Goal: Transaction & Acquisition: Subscribe to service/newsletter

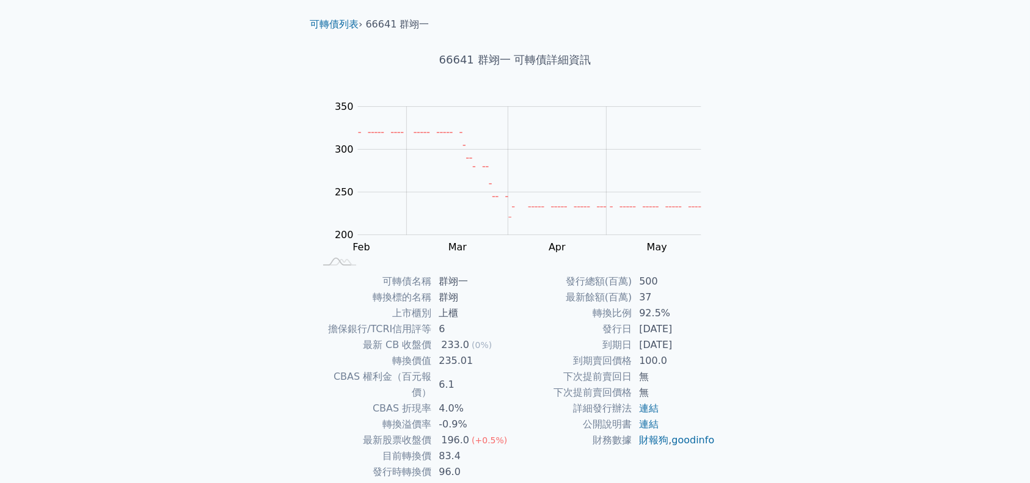
scroll to position [81, 0]
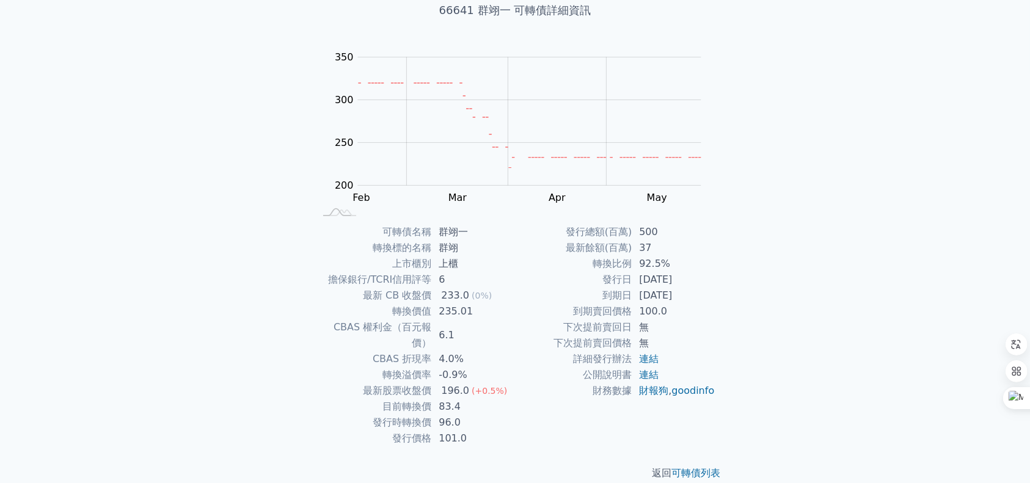
drag, startPoint x: 609, startPoint y: 293, endPoint x: 695, endPoint y: 298, distance: 86.3
click at [695, 298] on tr "到期日 [DATE]" at bounding box center [615, 296] width 200 height 16
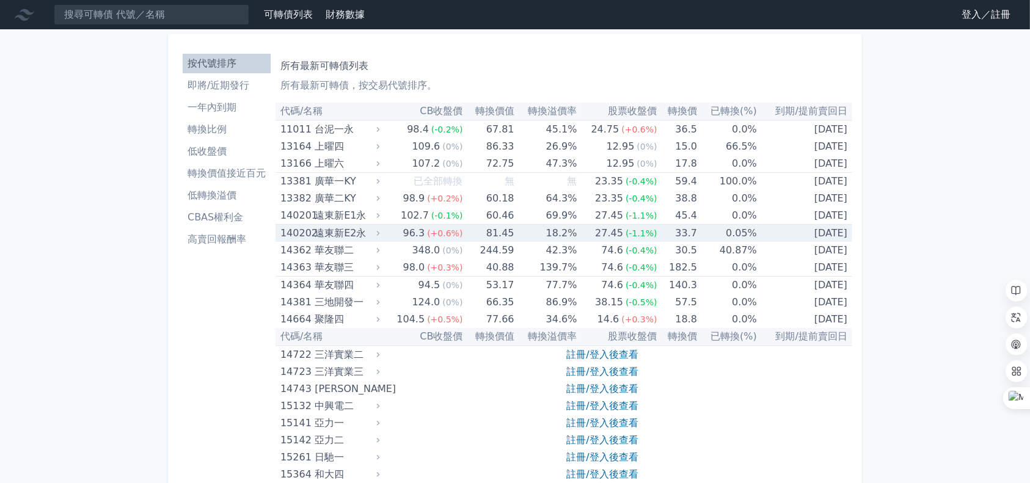
scroll to position [5787, 0]
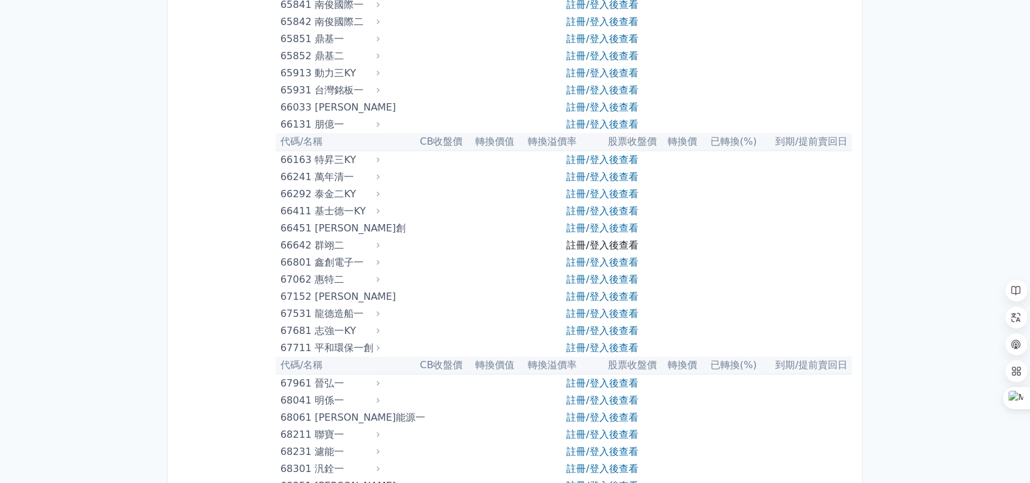
click at [611, 244] on link "註冊/登入後查看" at bounding box center [603, 246] width 72 height 12
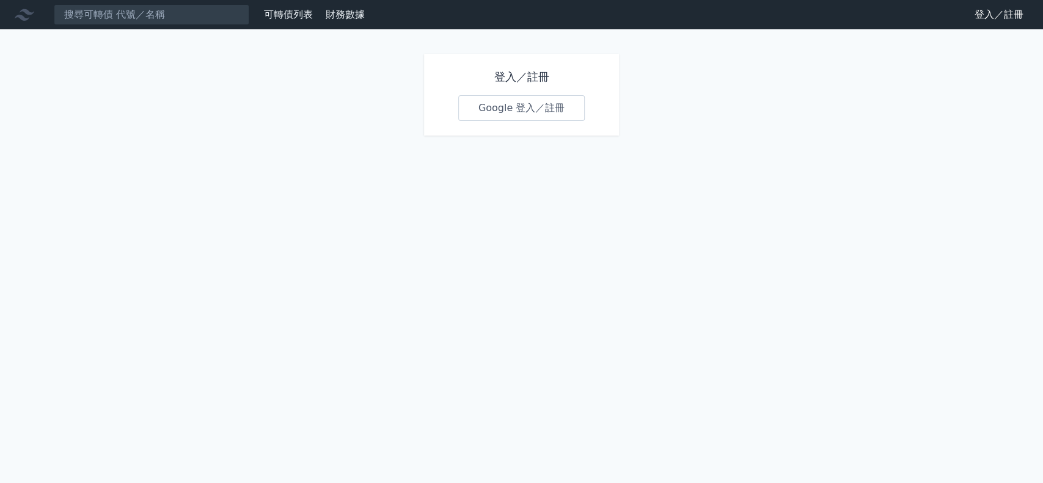
click at [508, 101] on link "Google 登入／註冊" at bounding box center [521, 108] width 127 height 26
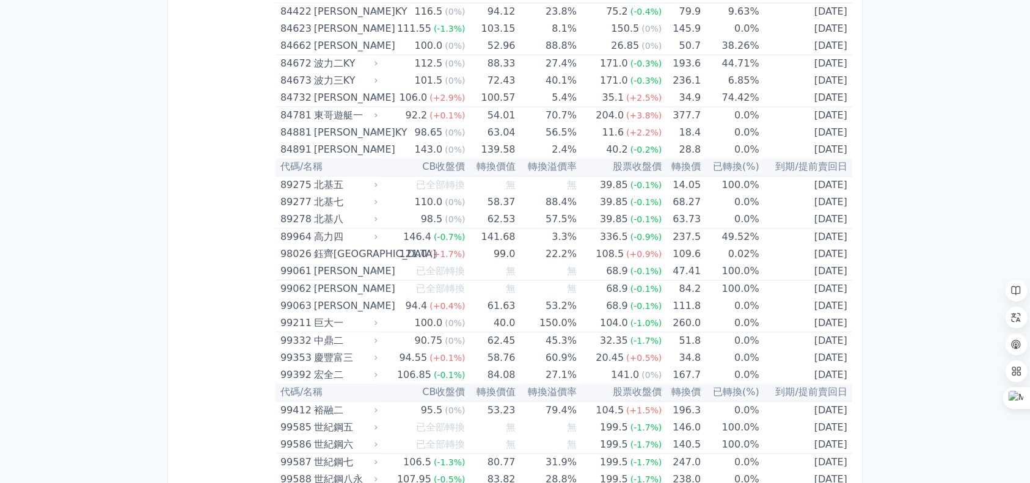
scroll to position [7173, 0]
